Goal: Information Seeking & Learning: Learn about a topic

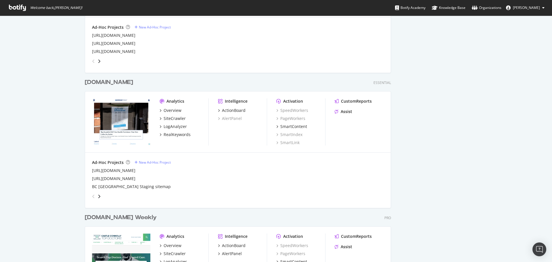
scroll to position [862, 0]
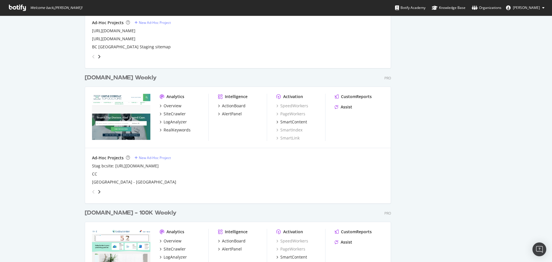
click at [113, 77] on div "[DOMAIN_NAME] Weekly" at bounding box center [121, 78] width 72 height 8
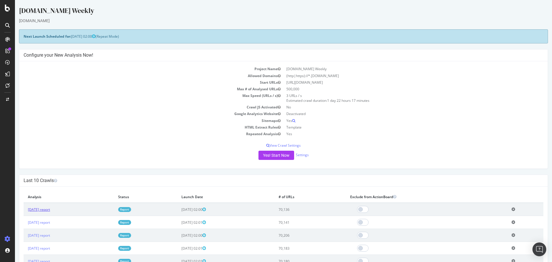
click at [35, 209] on link "[DATE] report" at bounding box center [39, 209] width 22 height 5
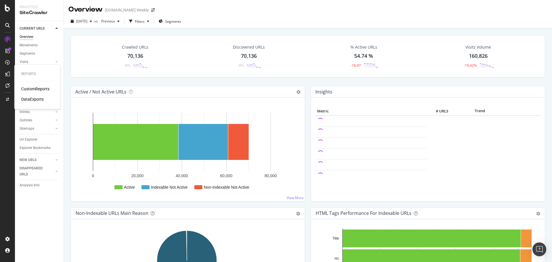
click at [36, 88] on div "CustomReports" at bounding box center [35, 89] width 28 height 6
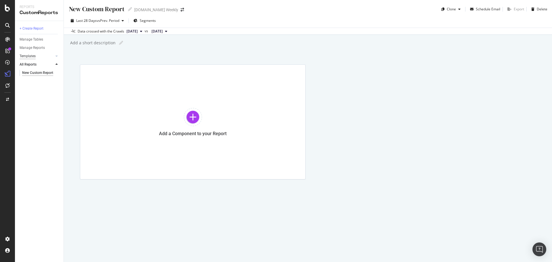
click at [32, 54] on div "Templates" at bounding box center [28, 56] width 16 height 6
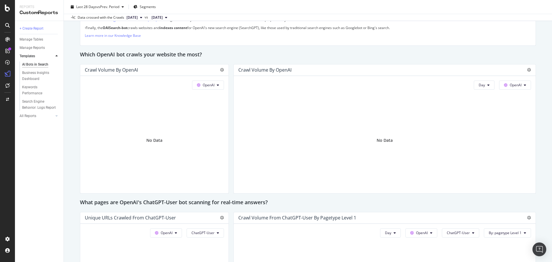
scroll to position [488, 0]
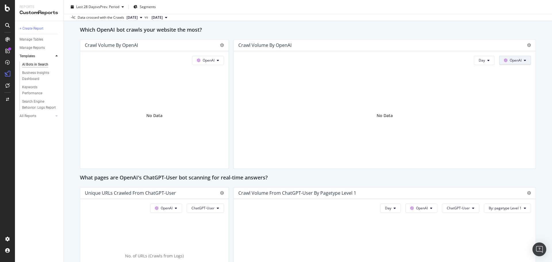
click at [523, 60] on button "OpenAI" at bounding box center [515, 60] width 32 height 9
click at [515, 103] on span "Other AI Bots" at bounding box center [519, 103] width 21 height 5
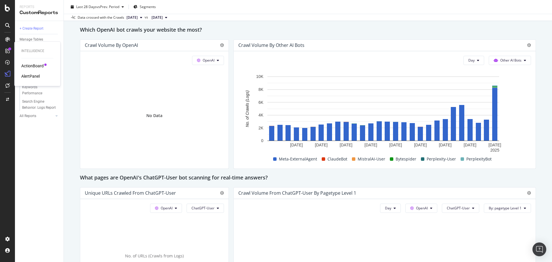
click at [28, 65] on div "ActionBoard" at bounding box center [32, 66] width 22 height 6
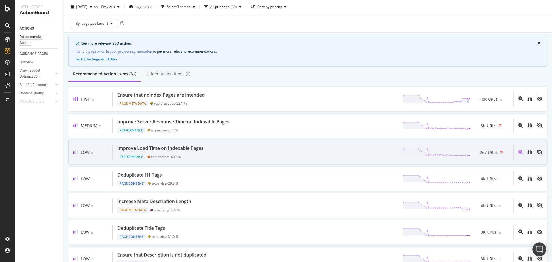
scroll to position [29, 0]
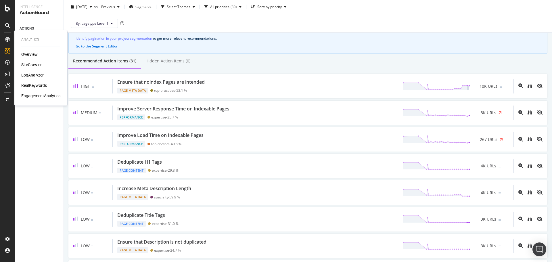
click at [28, 63] on div "SiteCrawler" at bounding box center [31, 65] width 20 height 6
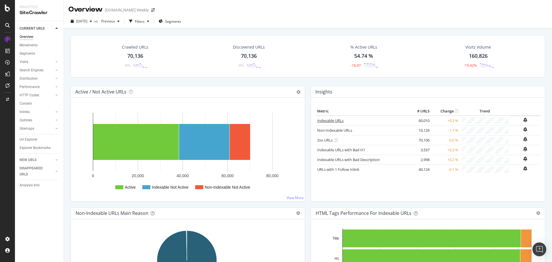
click at [329, 122] on link "Indexable URLs" at bounding box center [330, 120] width 26 height 5
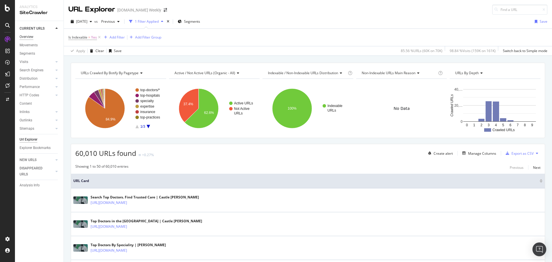
click at [22, 38] on div "Overview" at bounding box center [27, 37] width 14 height 6
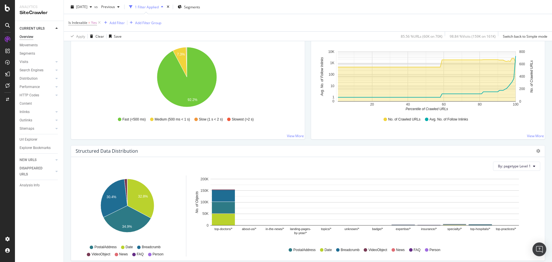
scroll to position [575, 0]
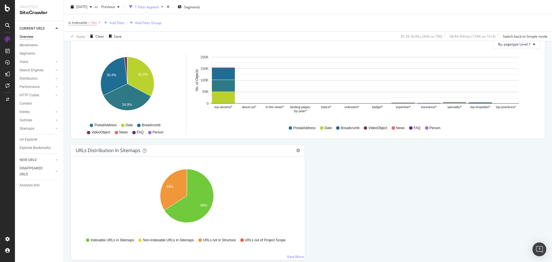
drag, startPoint x: 26, startPoint y: 37, endPoint x: 187, endPoint y: 99, distance: 172.8
click at [26, 37] on div "Overview" at bounding box center [27, 37] width 14 height 6
click at [29, 53] on div "Overview" at bounding box center [29, 54] width 16 height 6
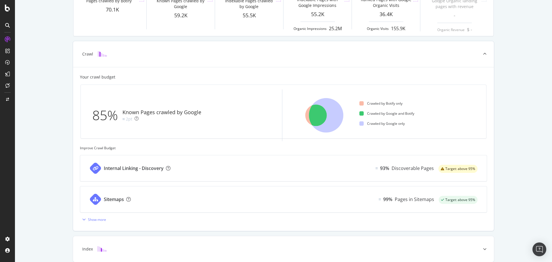
scroll to position [201, 0]
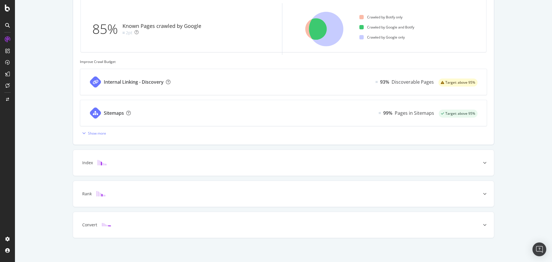
click at [149, 82] on div "Internal Linking - Discovery" at bounding box center [134, 82] width 60 height 7
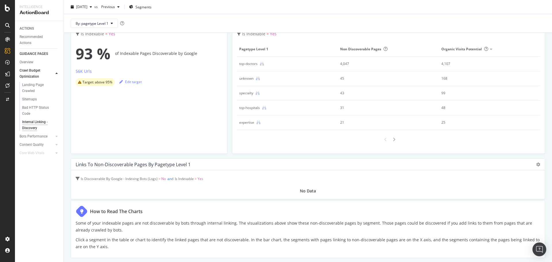
scroll to position [57, 0]
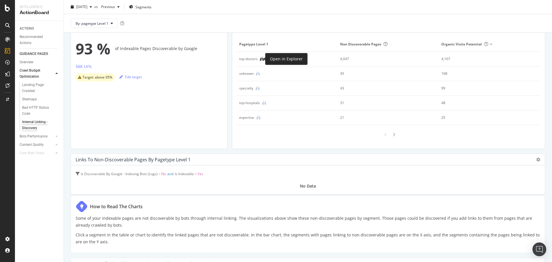
click at [261, 59] on icon at bounding box center [262, 59] width 4 height 4
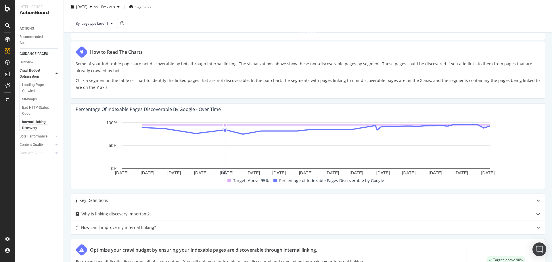
scroll to position [241, 0]
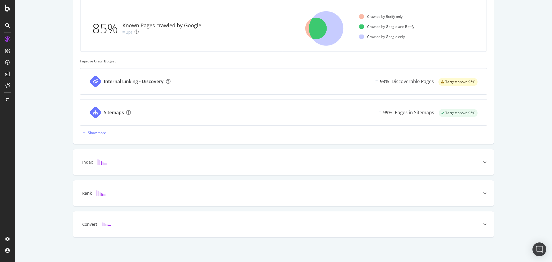
scroll to position [202, 0]
click at [480, 161] on div at bounding box center [484, 162] width 18 height 26
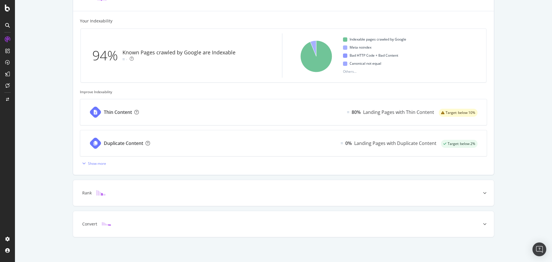
click at [292, 108] on div "Thin Content 80% Landing Pages with Thin Content Target: below 10%" at bounding box center [283, 112] width 406 height 26
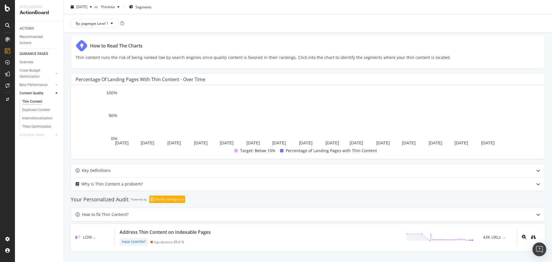
scroll to position [115, 0]
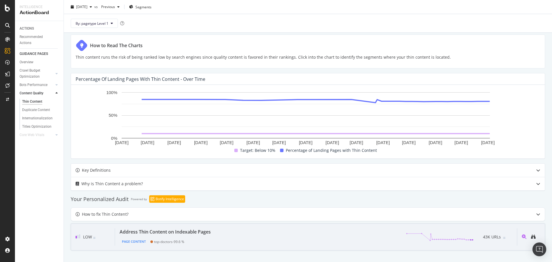
click at [219, 235] on div "Address Thin Content on Indexable Pages Page Content top-doctors - 99.6 % 43K U…" at bounding box center [316, 236] width 402 height 17
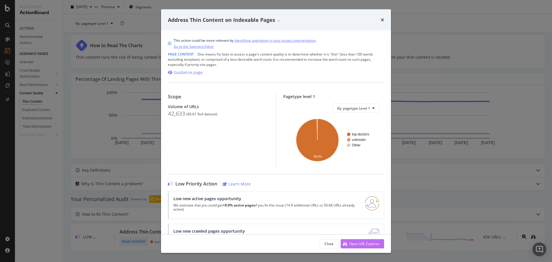
click at [357, 242] on div "Open URL Explorer" at bounding box center [364, 243] width 30 height 5
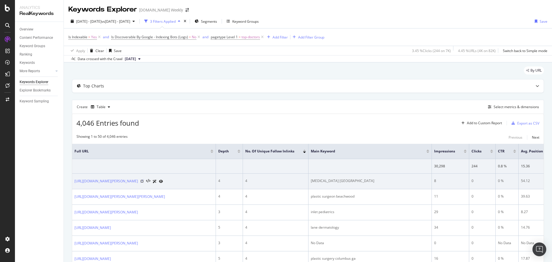
click at [144, 183] on icon at bounding box center [141, 180] width 3 height 3
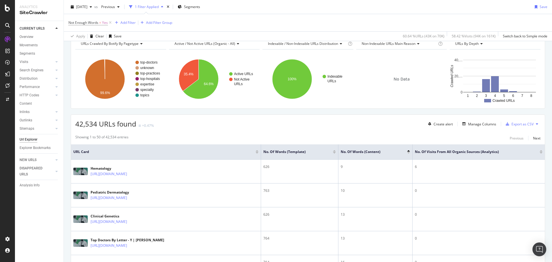
scroll to position [57, 0]
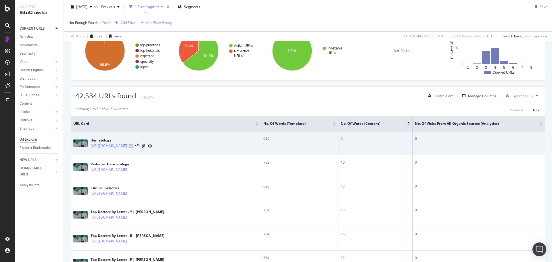
click at [133, 146] on icon at bounding box center [130, 145] width 3 height 3
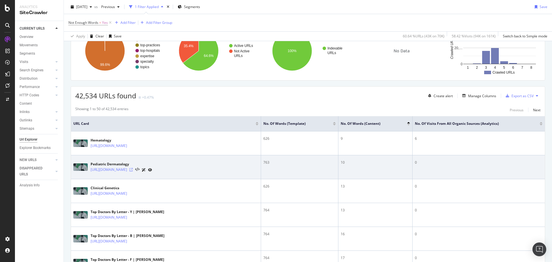
click at [133, 170] on icon at bounding box center [130, 169] width 3 height 3
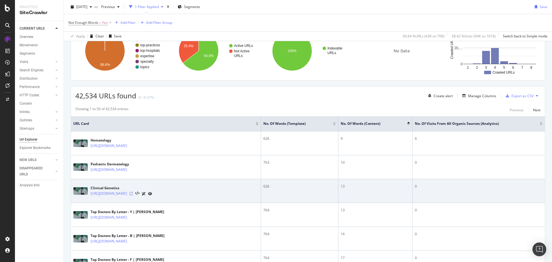
click at [133, 193] on icon at bounding box center [130, 193] width 3 height 3
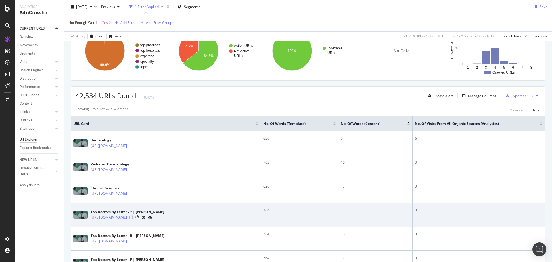
click at [133, 217] on icon at bounding box center [130, 216] width 3 height 3
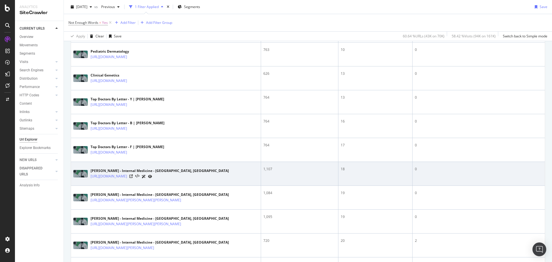
scroll to position [172, 0]
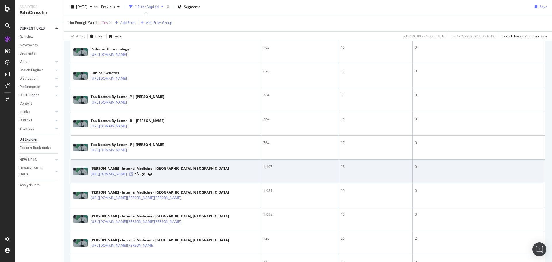
click at [133, 175] on icon at bounding box center [130, 173] width 3 height 3
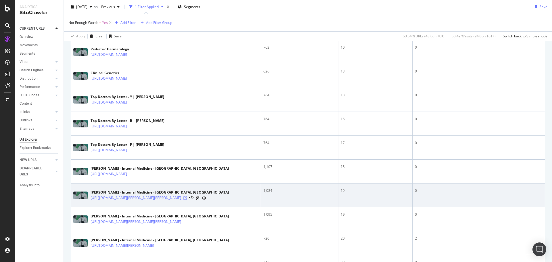
click at [187, 199] on icon at bounding box center [184, 197] width 3 height 3
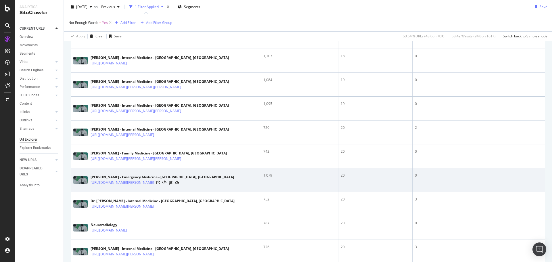
scroll to position [316, 0]
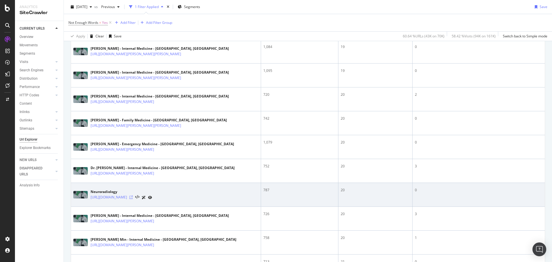
click at [133, 199] on icon at bounding box center [130, 196] width 3 height 3
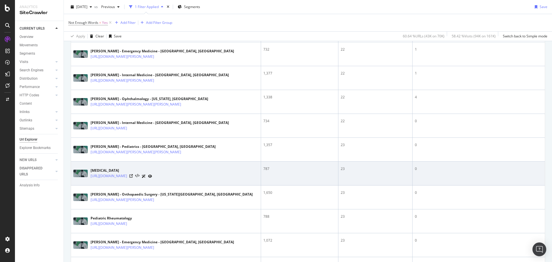
scroll to position [718, 0]
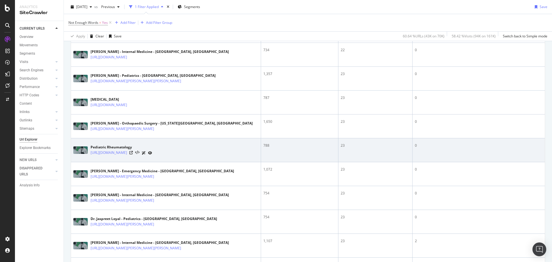
click at [152, 156] on div at bounding box center [140, 153] width 23 height 6
click at [133, 154] on icon at bounding box center [130, 152] width 3 height 3
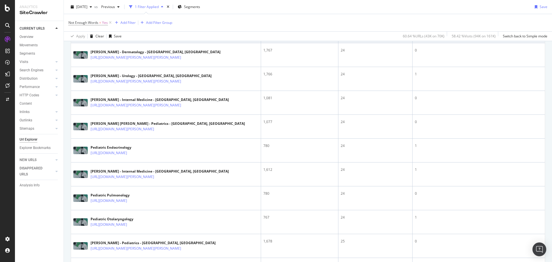
scroll to position [1178, 0]
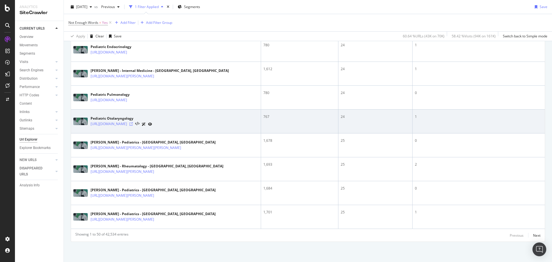
click at [133, 126] on icon at bounding box center [130, 123] width 3 height 3
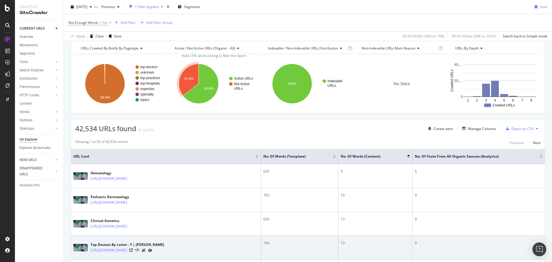
scroll to position [0, 0]
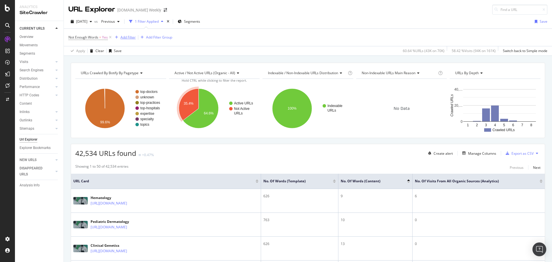
click at [130, 38] on div "Add Filter" at bounding box center [127, 37] width 15 height 5
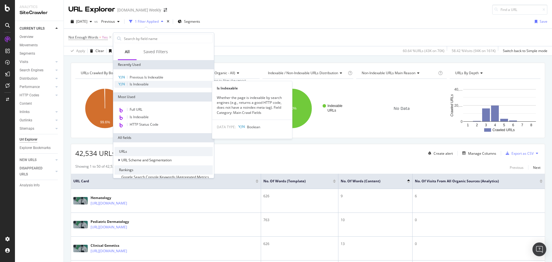
click at [145, 83] on span "Is Indexable" at bounding box center [139, 84] width 19 height 5
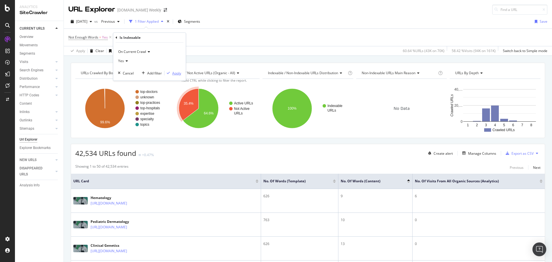
click at [175, 72] on div "Apply" at bounding box center [176, 73] width 9 height 5
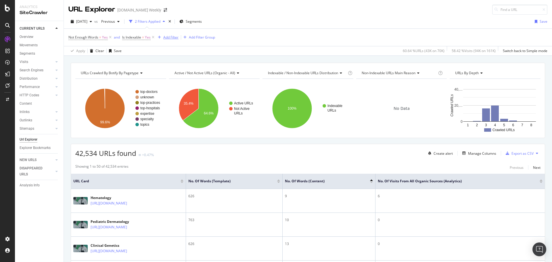
click at [110, 38] on icon at bounding box center [110, 37] width 5 height 6
click at [32, 35] on div "Overview" at bounding box center [27, 37] width 14 height 6
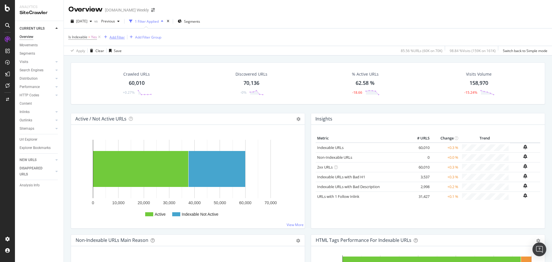
click at [115, 39] on div "Add Filter" at bounding box center [116, 37] width 15 height 5
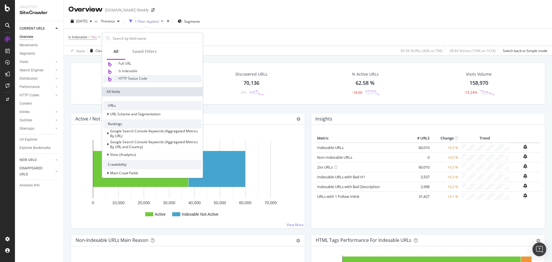
scroll to position [86, 0]
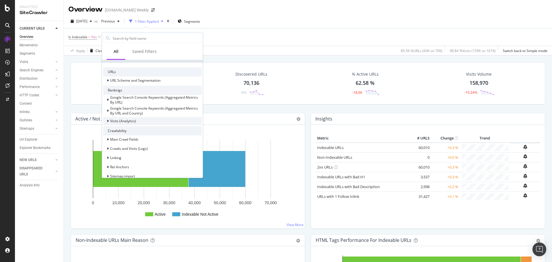
click at [142, 119] on div "Visits (Analytics)" at bounding box center [152, 121] width 98 height 8
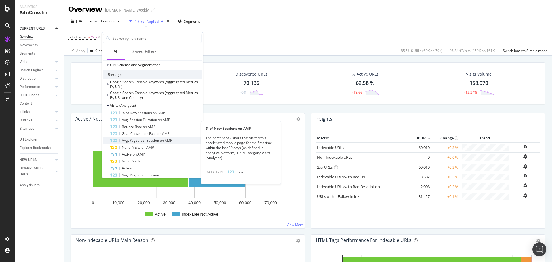
scroll to position [115, 0]
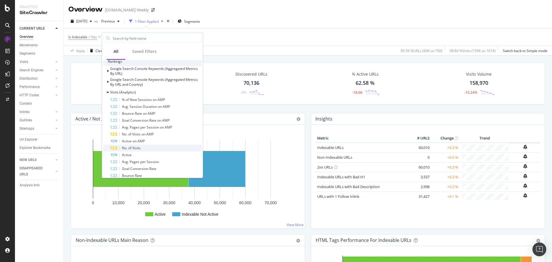
click at [143, 146] on div "No. of Visits" at bounding box center [155, 148] width 91 height 7
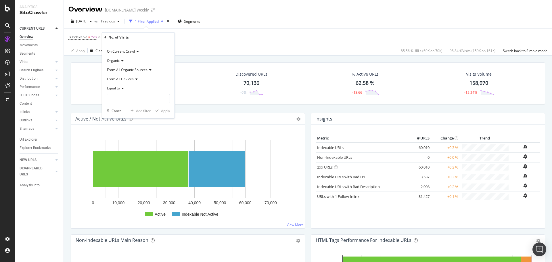
click at [120, 88] on span "Equal to" at bounding box center [113, 88] width 13 height 5
drag, startPoint x: 131, startPoint y: 118, endPoint x: 132, endPoint y: 113, distance: 4.7
click at [130, 118] on div "Less than" at bounding box center [138, 114] width 61 height 7
click at [131, 97] on input "number" at bounding box center [138, 98] width 63 height 9
type input "1"
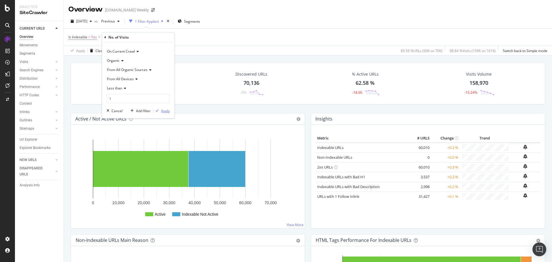
click at [167, 109] on div "Apply" at bounding box center [165, 110] width 9 height 5
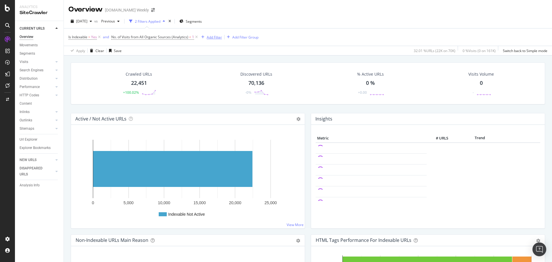
click at [211, 39] on div "Add Filter" at bounding box center [214, 37] width 15 height 5
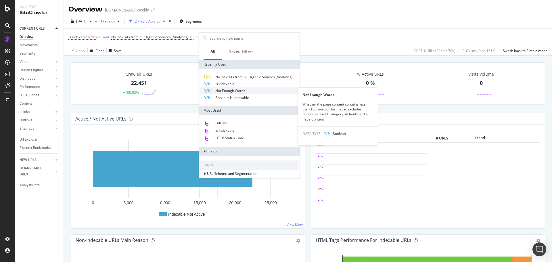
click at [236, 91] on span "Not Enough Words" at bounding box center [230, 90] width 30 height 5
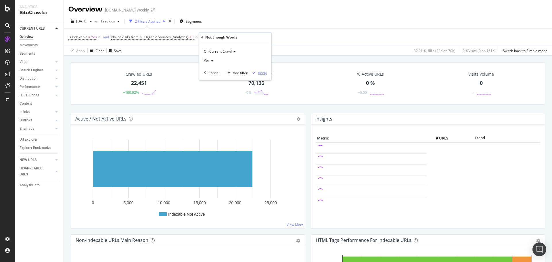
click at [261, 73] on div "Apply" at bounding box center [262, 72] width 9 height 5
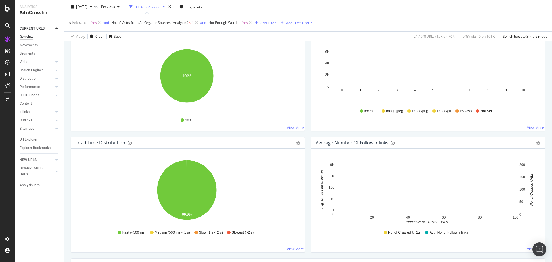
scroll to position [345, 0]
